Goal: Information Seeking & Learning: Learn about a topic

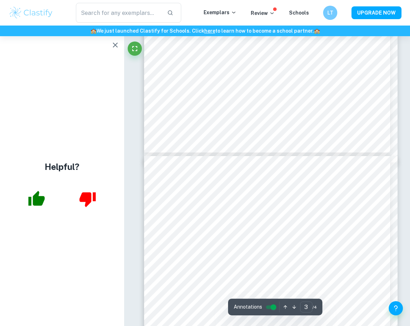
scroll to position [1090, 0]
